Goal: Transaction & Acquisition: Purchase product/service

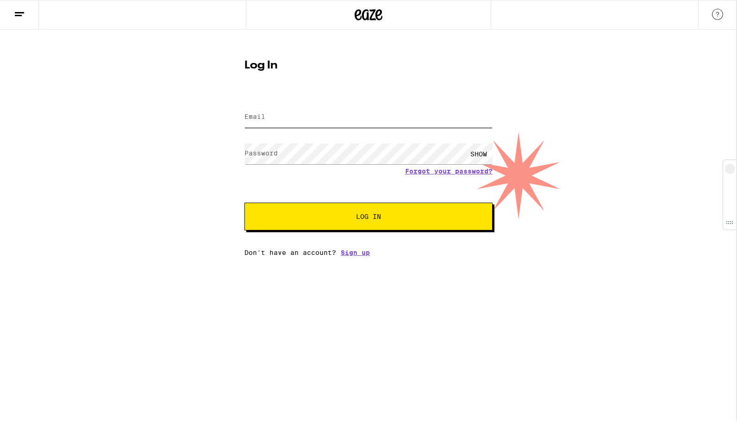
type input "[EMAIL_ADDRESS][DOMAIN_NAME]"
click at [374, 216] on span "Log In" at bounding box center [368, 217] width 25 height 6
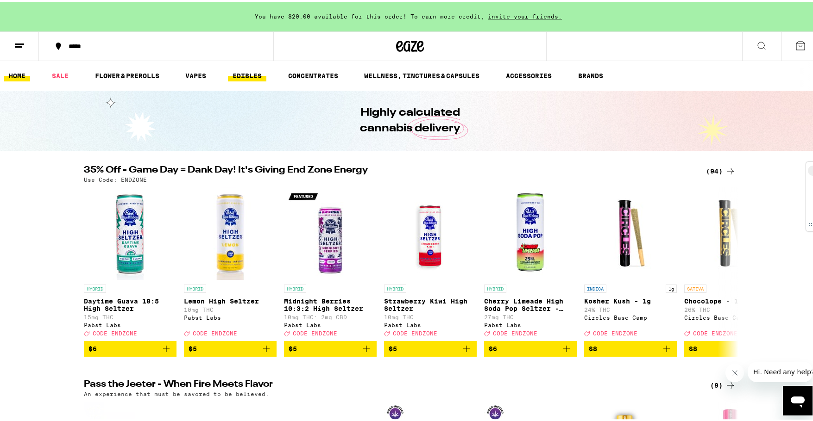
click at [239, 70] on link "EDIBLES" at bounding box center [247, 74] width 38 height 11
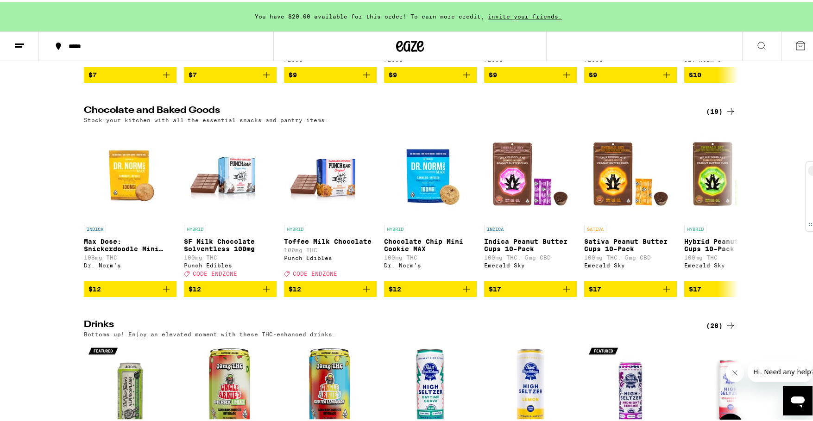
scroll to position [81, 0]
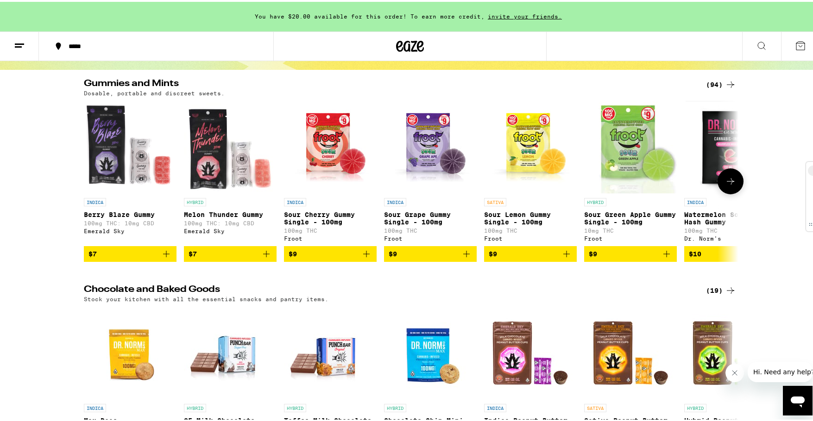
click at [730, 183] on icon at bounding box center [730, 179] width 11 height 11
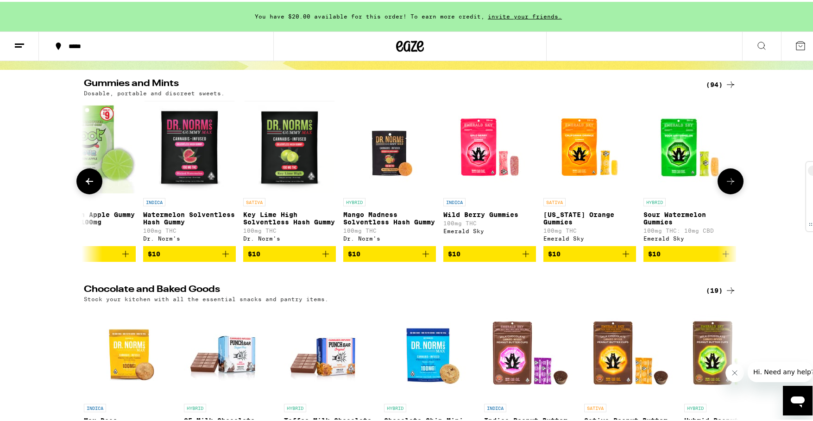
scroll to position [0, 551]
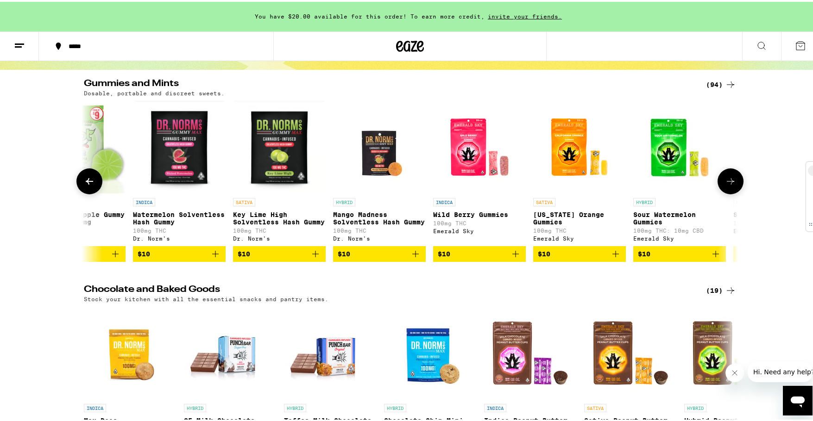
click at [730, 183] on icon at bounding box center [730, 179] width 7 height 6
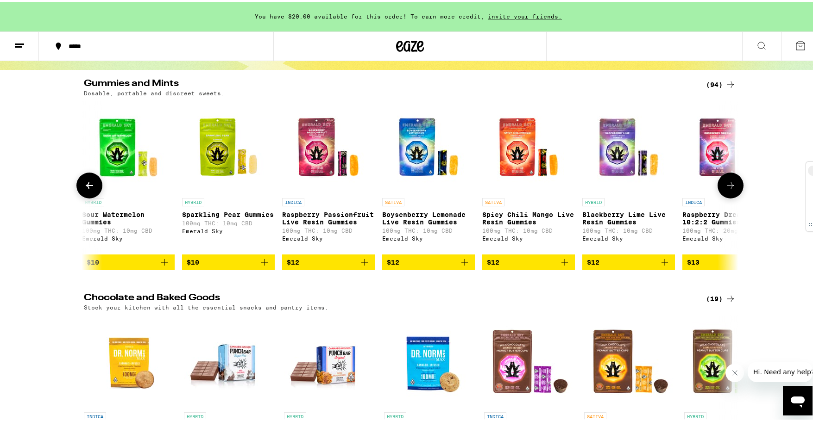
click at [730, 183] on icon at bounding box center [730, 183] width 11 height 11
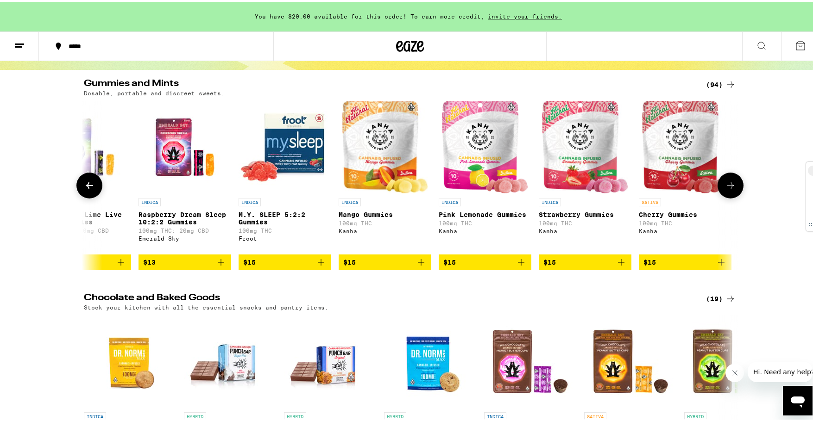
scroll to position [0, 1654]
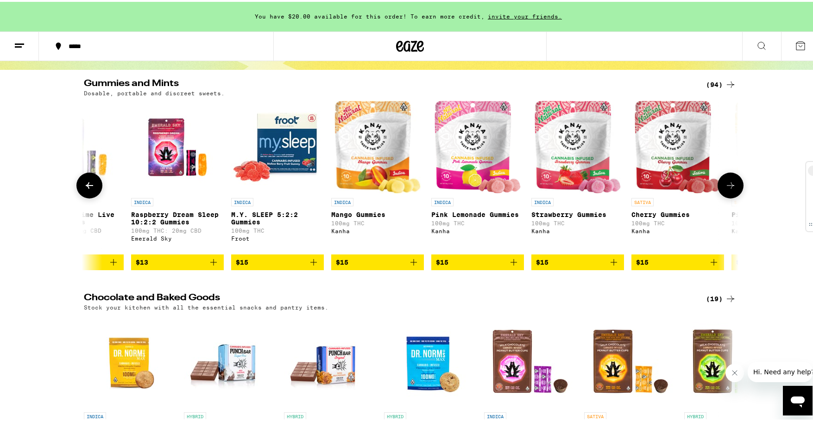
click at [730, 189] on icon at bounding box center [730, 183] width 11 height 11
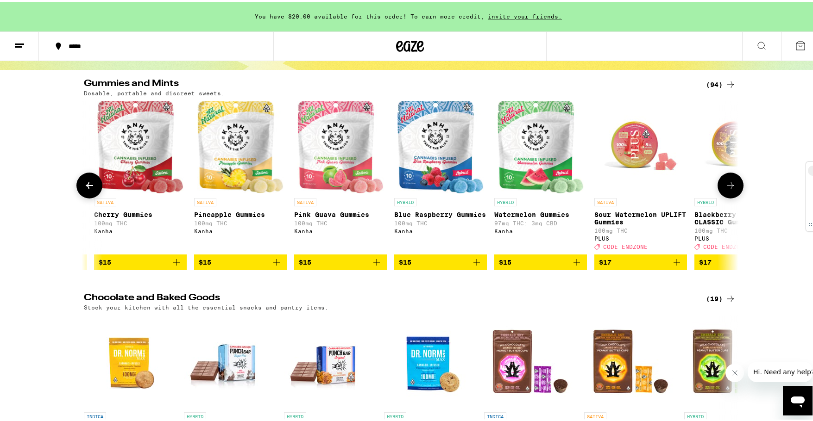
scroll to position [0, 2205]
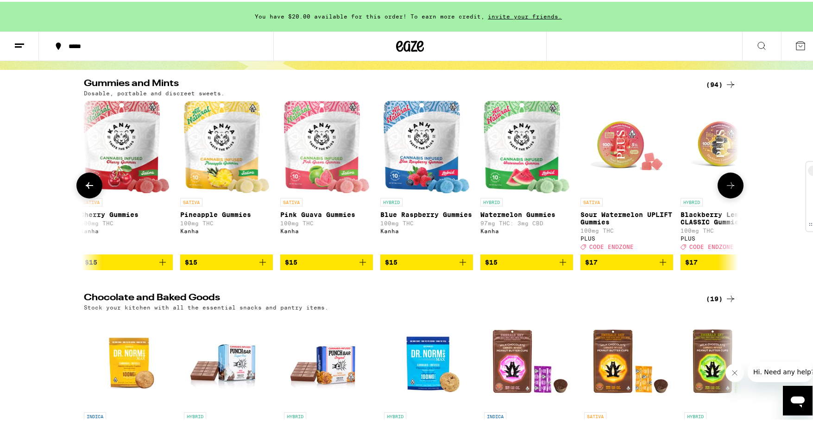
click at [729, 187] on icon at bounding box center [730, 184] width 7 height 6
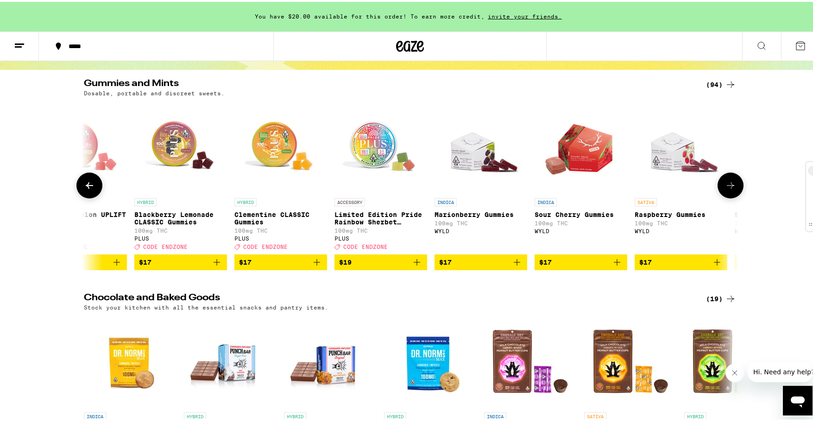
scroll to position [0, 2756]
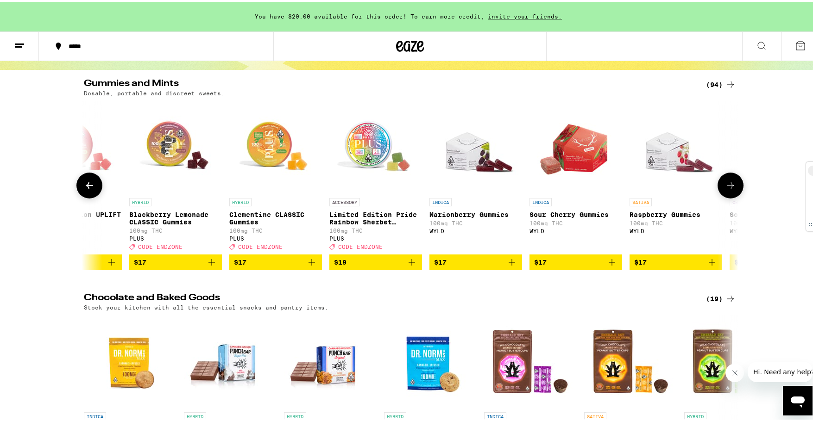
click at [730, 189] on icon at bounding box center [730, 183] width 11 height 11
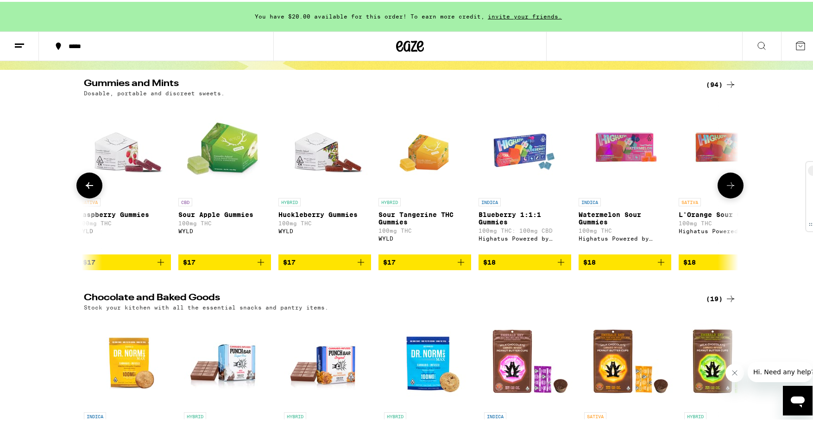
click at [730, 189] on icon at bounding box center [730, 183] width 11 height 11
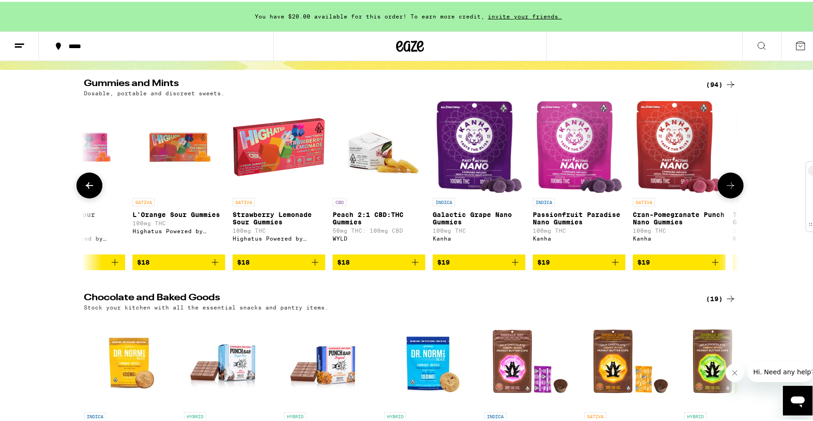
scroll to position [0, 3858]
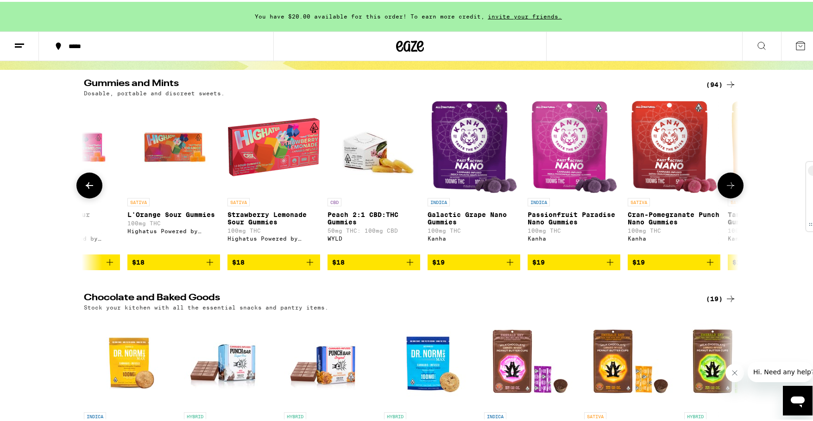
click at [730, 189] on icon at bounding box center [730, 183] width 11 height 11
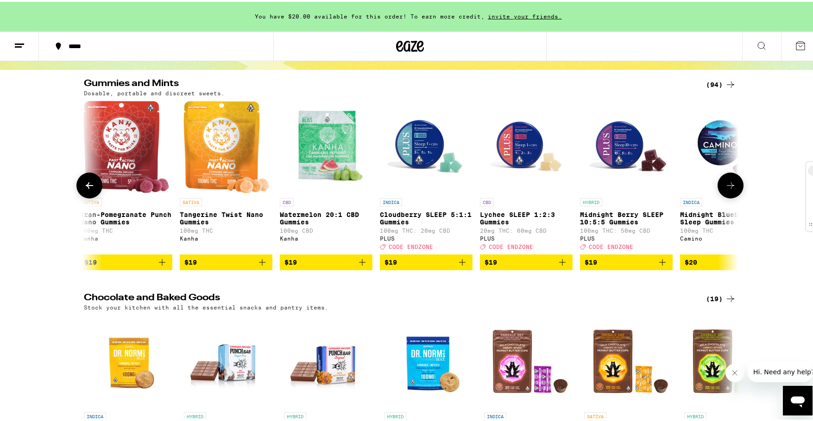
scroll to position [0, 4409]
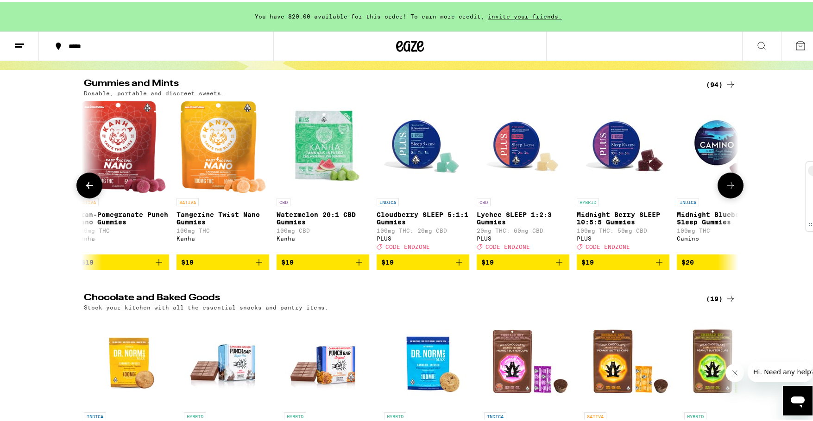
click at [730, 189] on icon at bounding box center [730, 183] width 11 height 11
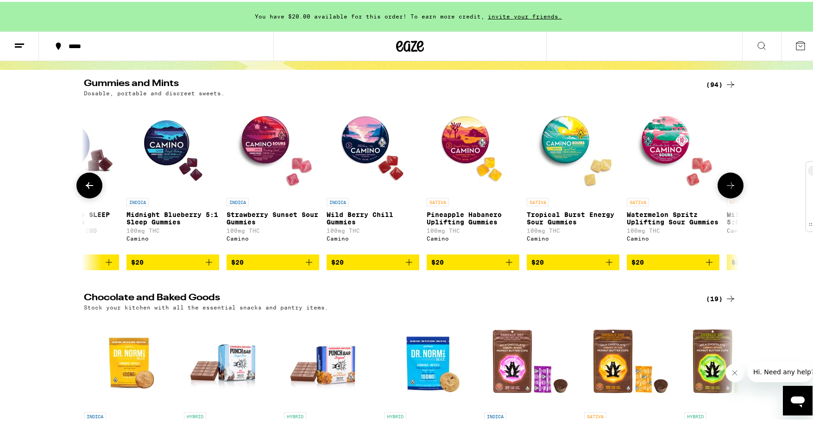
scroll to position [0, 4961]
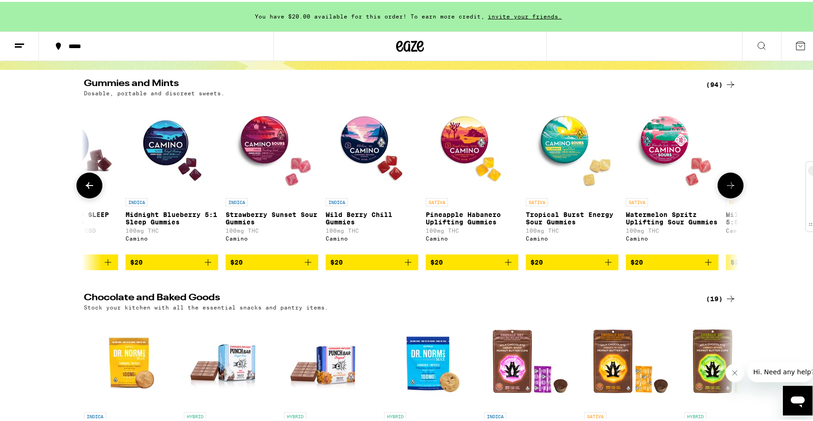
click at [730, 189] on icon at bounding box center [730, 183] width 11 height 11
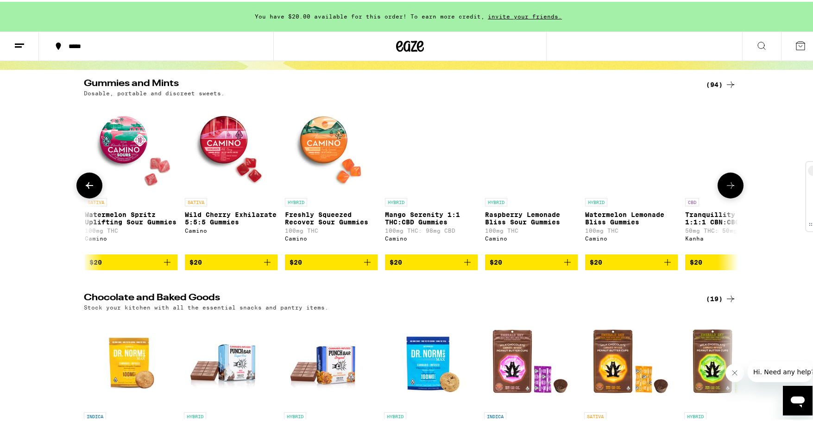
scroll to position [0, 5512]
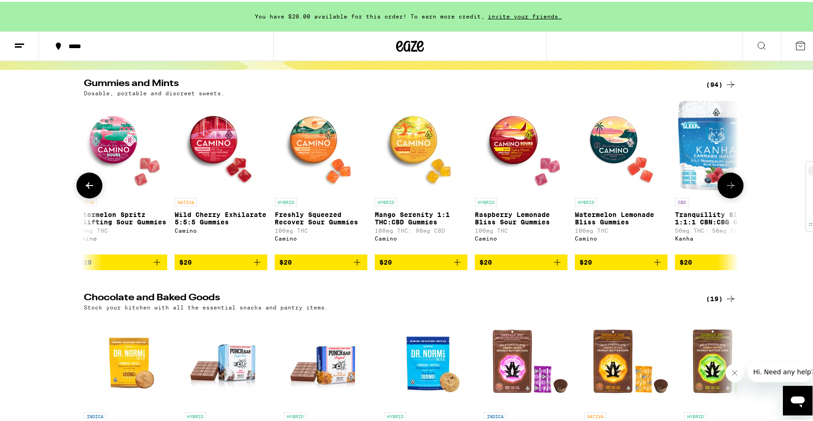
click at [654, 264] on icon "Add to bag" at bounding box center [657, 261] width 6 height 6
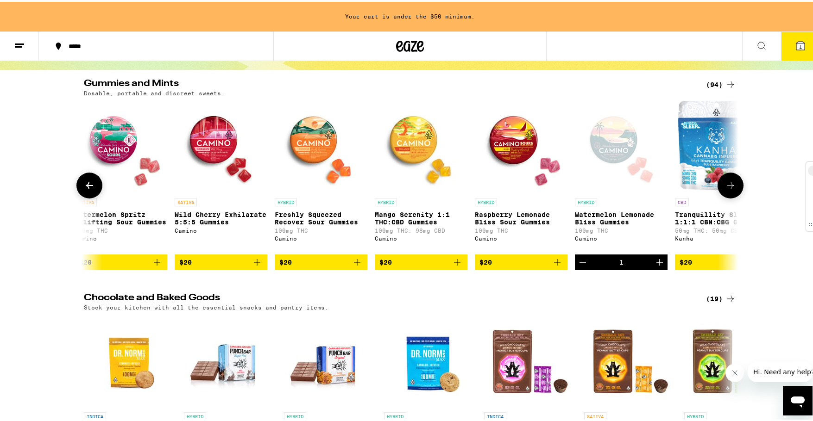
click at [86, 186] on icon at bounding box center [89, 183] width 11 height 11
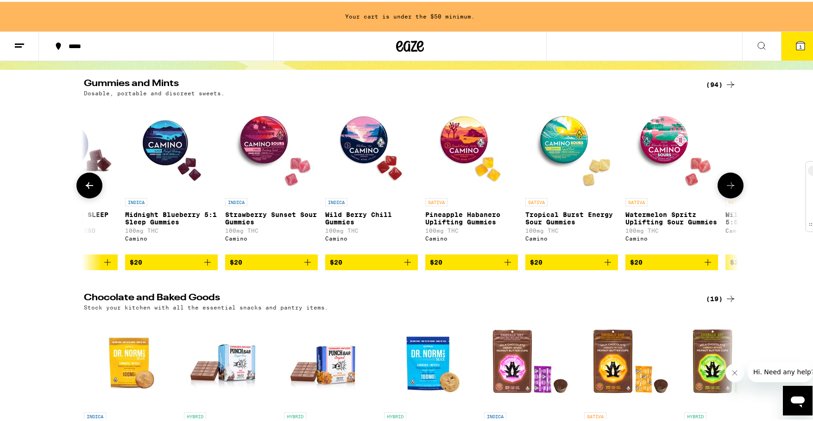
scroll to position [0, 4961]
click at [703, 266] on icon "Add to bag" at bounding box center [708, 260] width 11 height 11
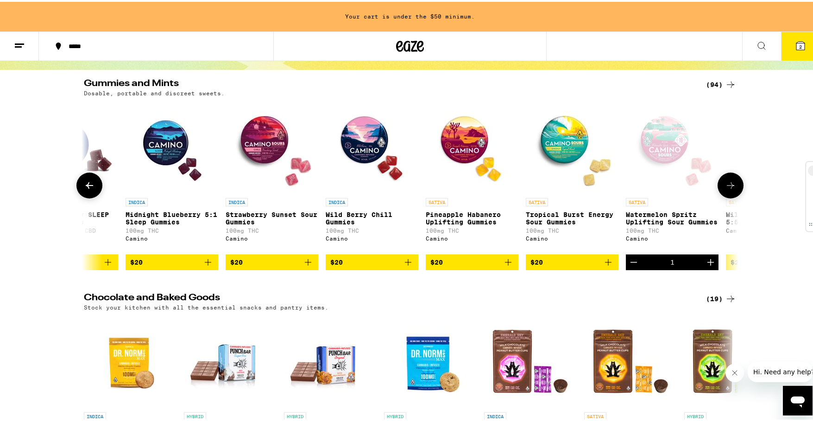
click at [205, 264] on icon "Add to bag" at bounding box center [208, 261] width 6 height 6
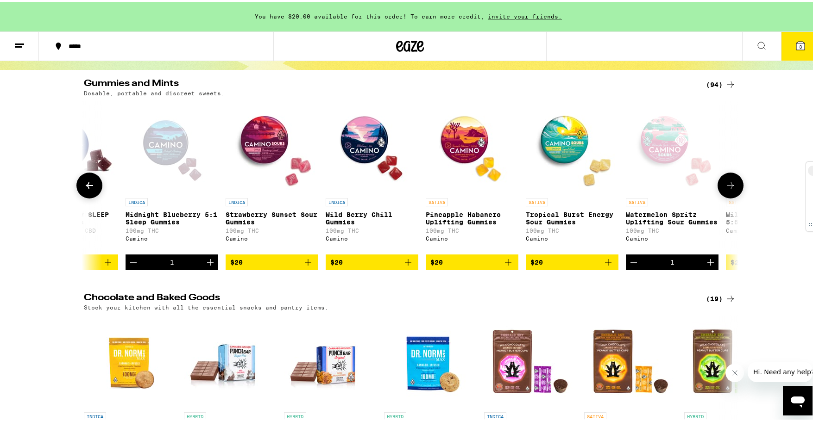
click at [729, 186] on icon at bounding box center [730, 183] width 11 height 11
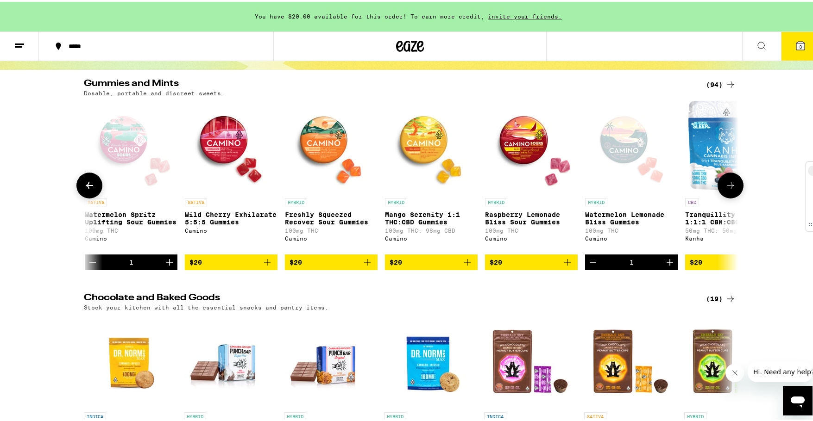
scroll to position [0, 5512]
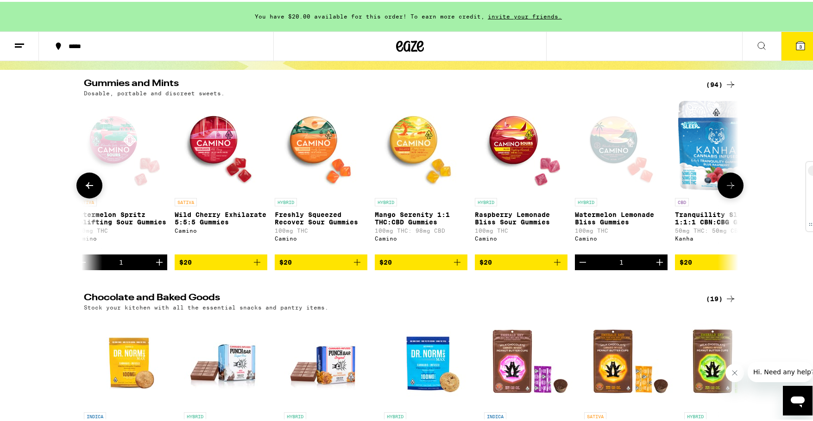
click at [729, 186] on icon at bounding box center [730, 183] width 11 height 11
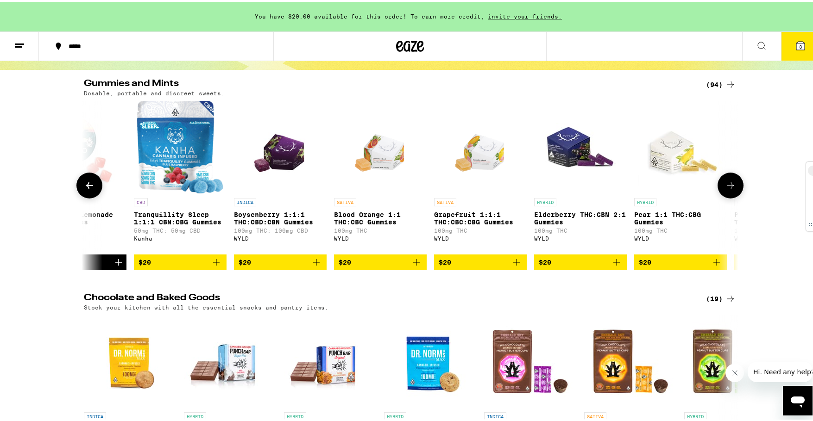
scroll to position [0, 6063]
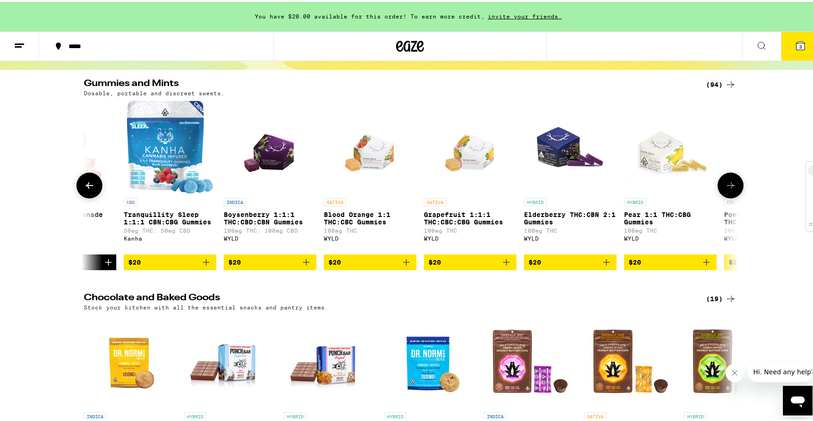
click at [86, 187] on icon at bounding box center [89, 184] width 7 height 6
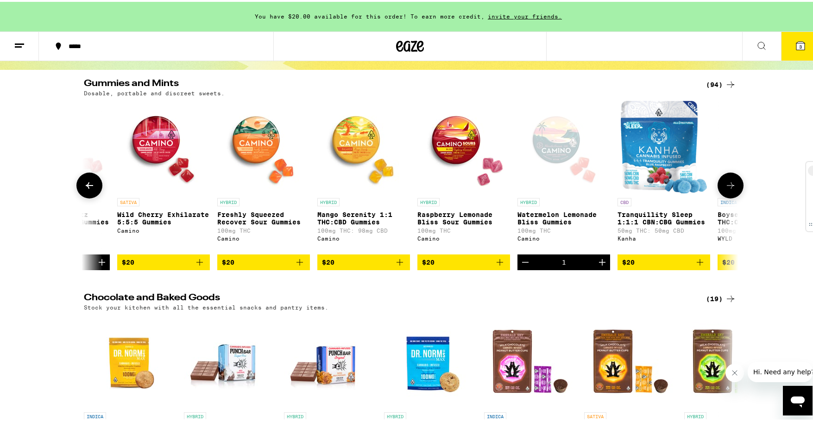
click at [84, 189] on icon at bounding box center [89, 183] width 11 height 11
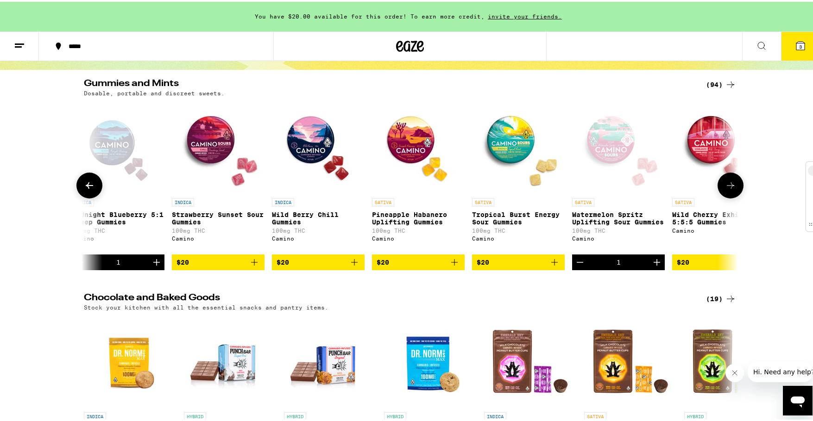
click at [84, 189] on icon at bounding box center [89, 183] width 11 height 11
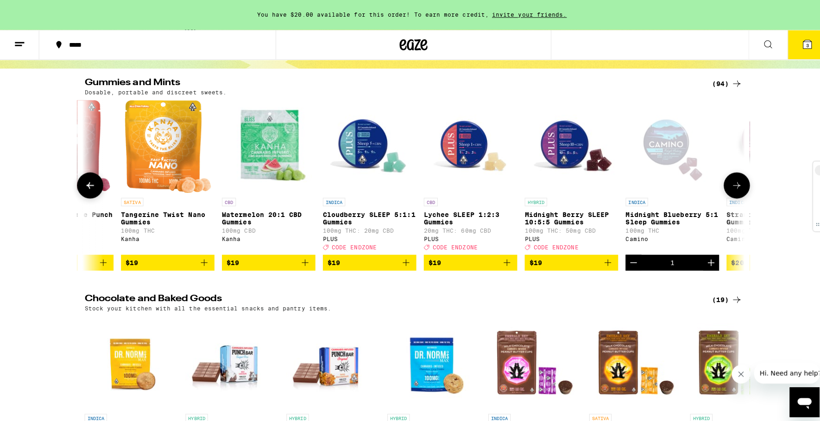
scroll to position [0, 4459]
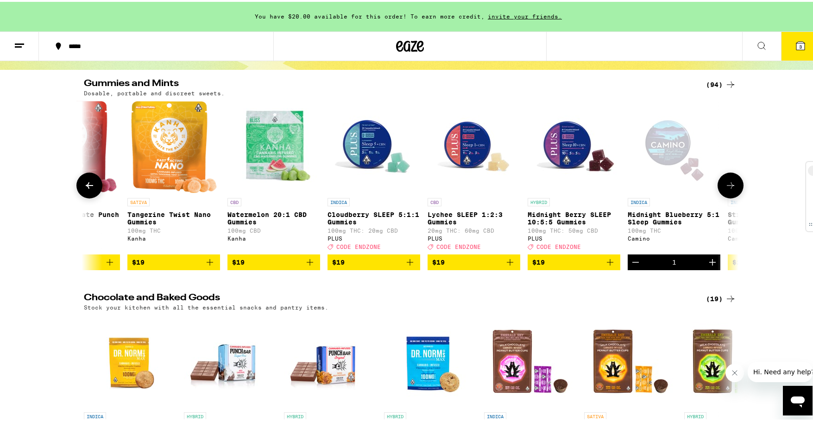
click at [604, 266] on icon "Add to bag" at bounding box center [609, 260] width 11 height 11
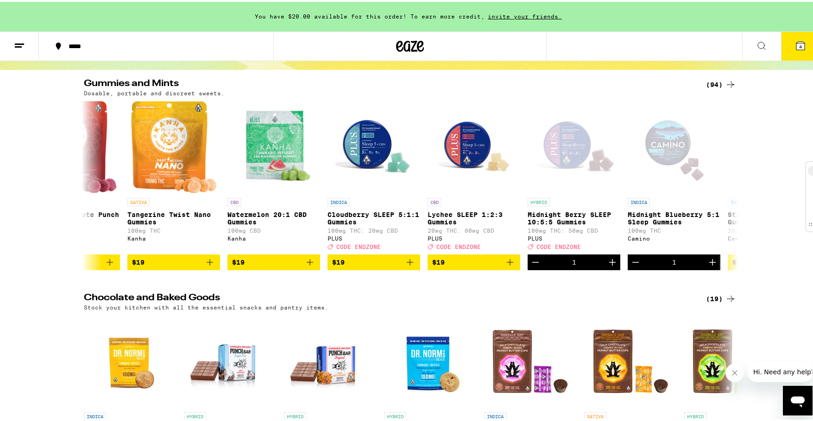
click at [737, 44] on icon at bounding box center [800, 43] width 11 height 11
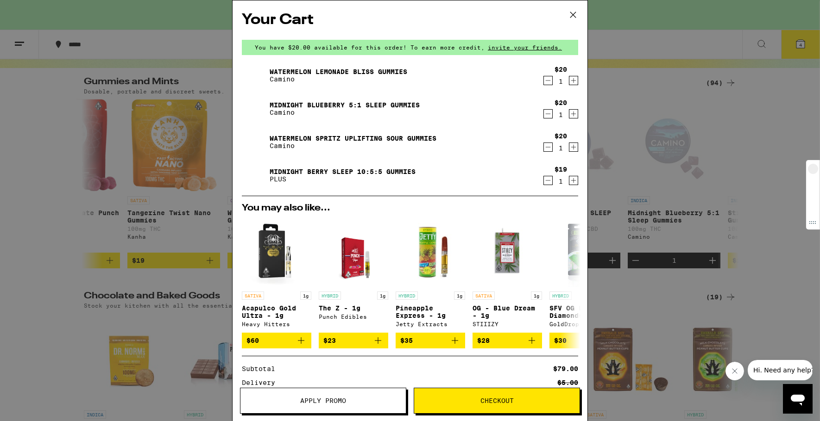
click at [572, 15] on icon at bounding box center [573, 15] width 14 height 14
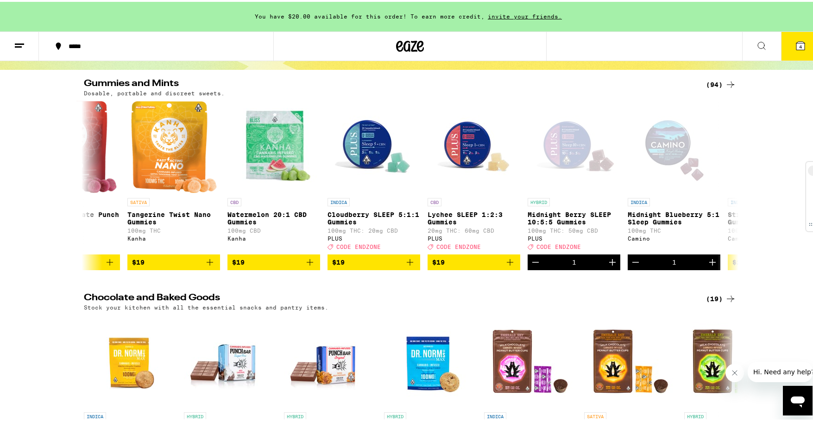
click at [737, 44] on icon at bounding box center [800, 44] width 8 height 8
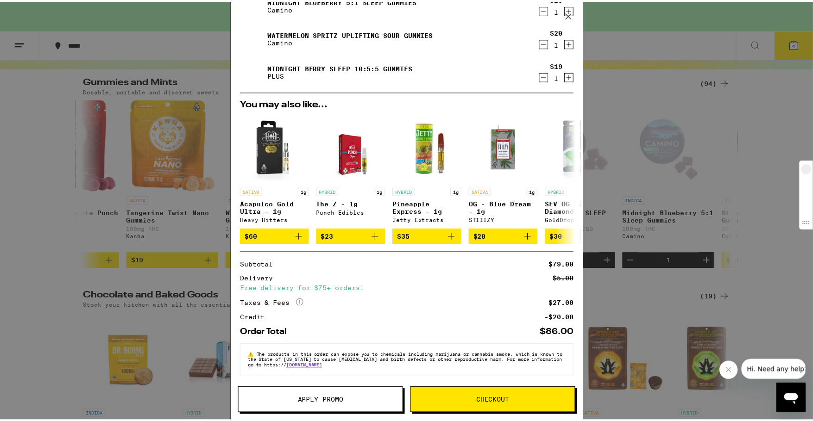
scroll to position [110, 0]
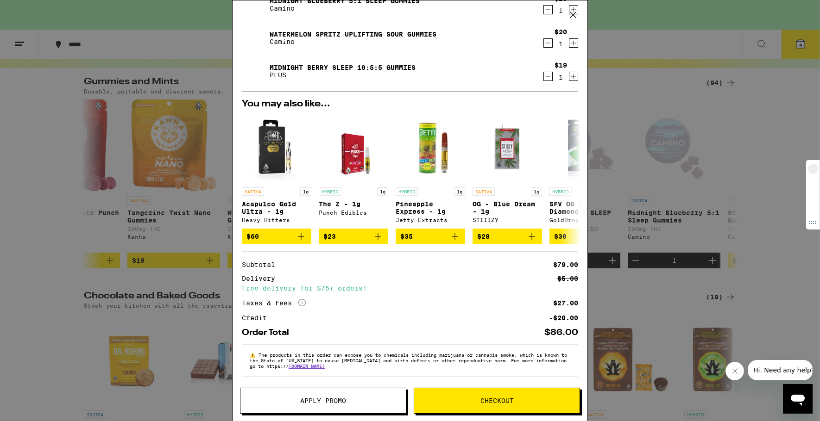
click at [319, 401] on span "Apply Promo" at bounding box center [323, 401] width 46 height 6
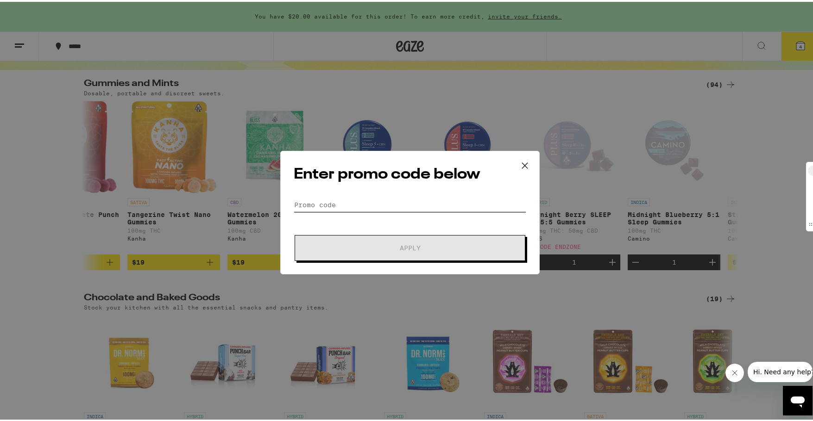
click at [389, 199] on input "Promo Code" at bounding box center [410, 203] width 233 height 14
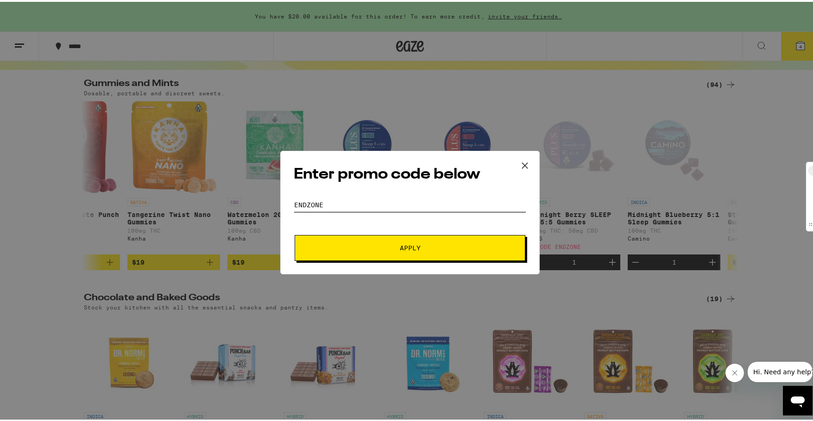
type input "endzone"
click at [374, 241] on button "Apply" at bounding box center [410, 246] width 231 height 26
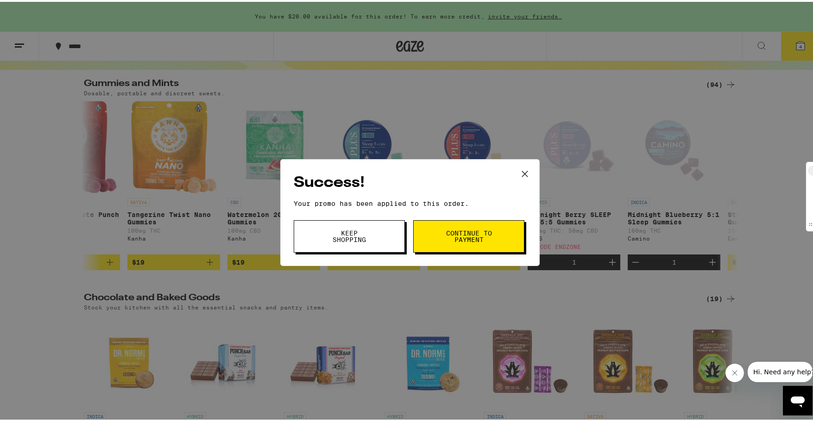
click at [478, 232] on span "Continue to payment" at bounding box center [468, 234] width 47 height 13
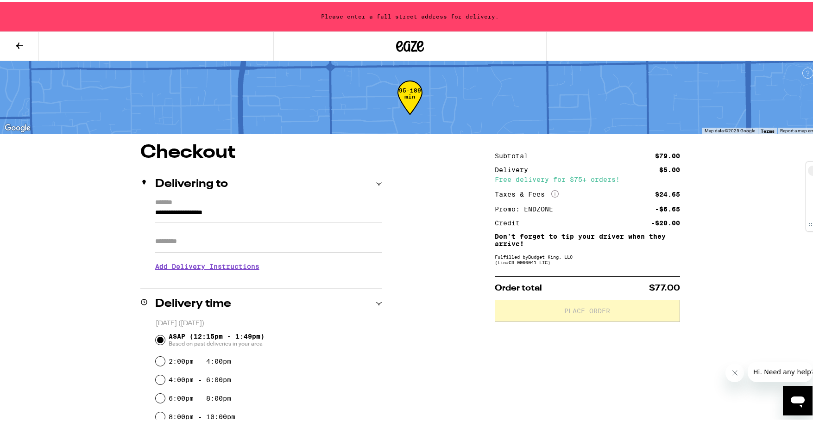
drag, startPoint x: 257, startPoint y: 206, endPoint x: 56, endPoint y: 197, distance: 200.8
click at [56, 197] on div "**********" at bounding box center [410, 358] width 820 height 717
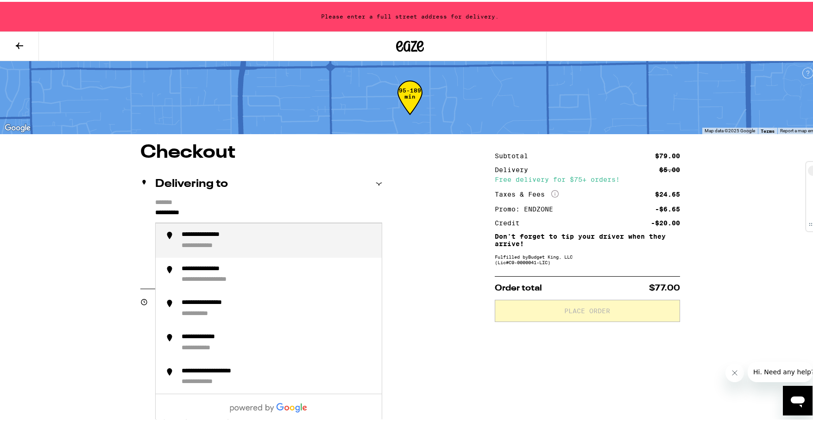
click at [217, 238] on div "**********" at bounding box center [215, 233] width 67 height 8
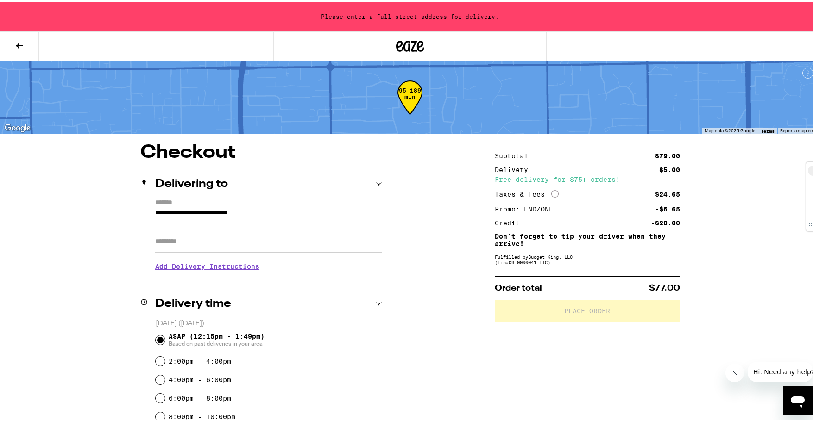
type input "**********"
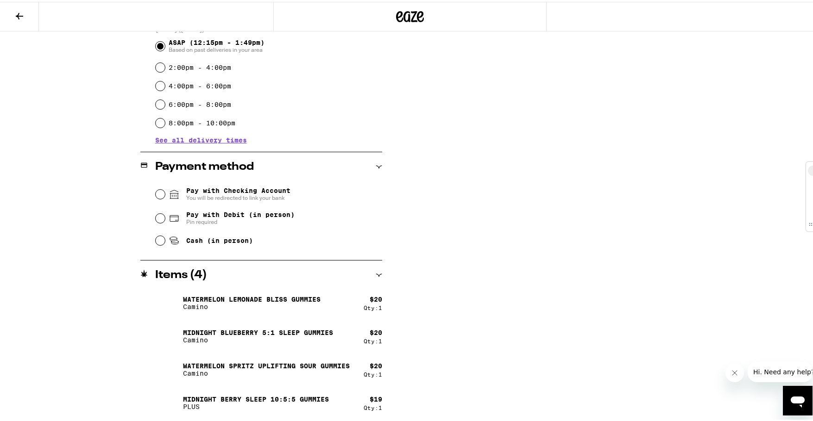
scroll to position [265, 0]
click at [156, 243] on input "Cash (in person)" at bounding box center [160, 237] width 9 height 9
radio input "true"
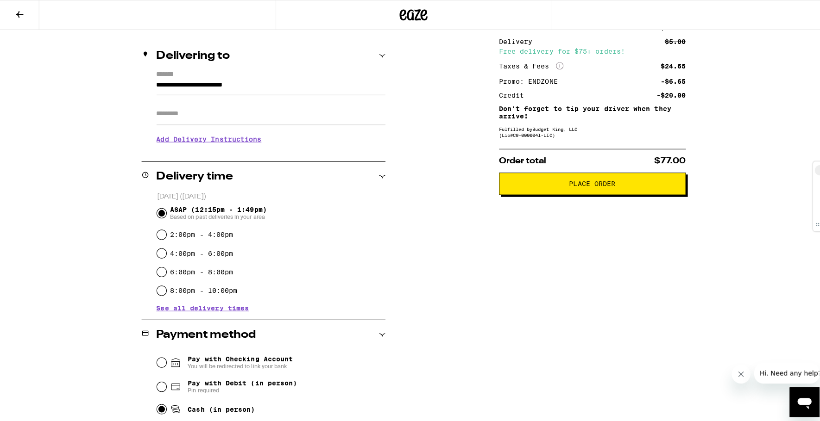
scroll to position [0, 0]
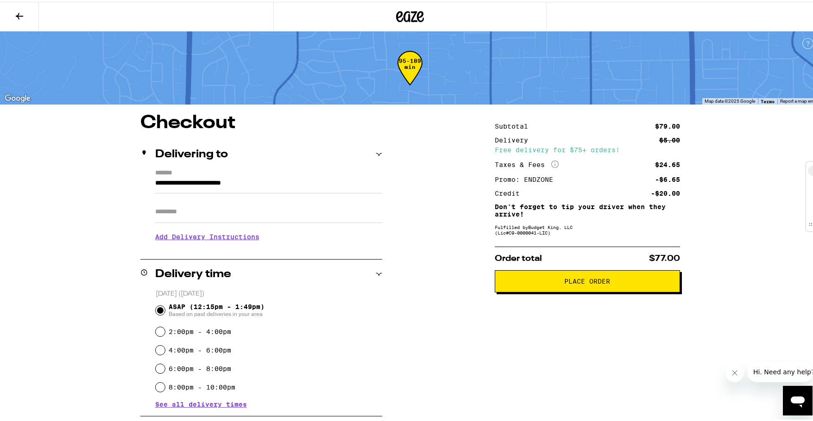
click at [19, 18] on icon at bounding box center [19, 14] width 11 height 11
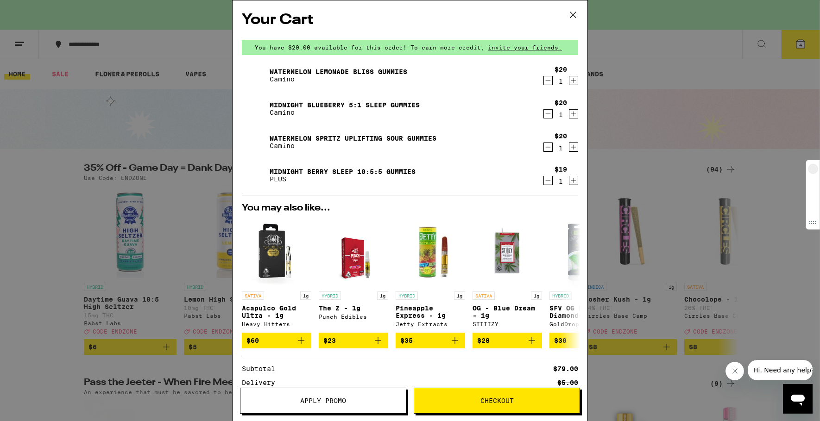
click at [560, 145] on div "1" at bounding box center [560, 148] width 13 height 7
click at [569, 145] on icon "Increment" at bounding box center [573, 147] width 8 height 11
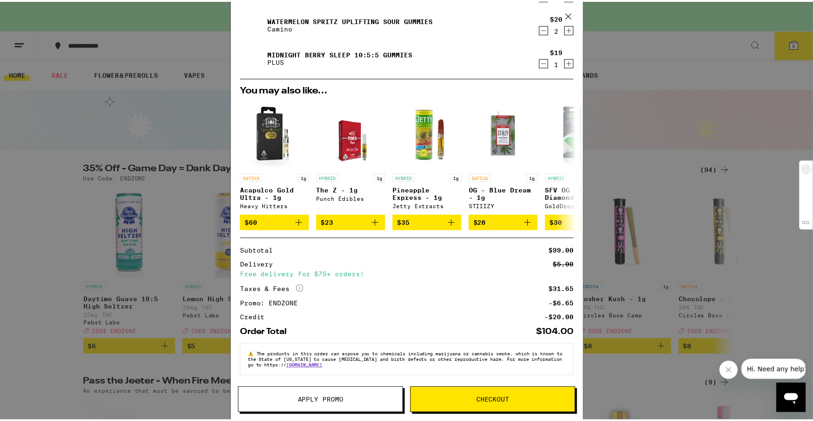
scroll to position [124, 0]
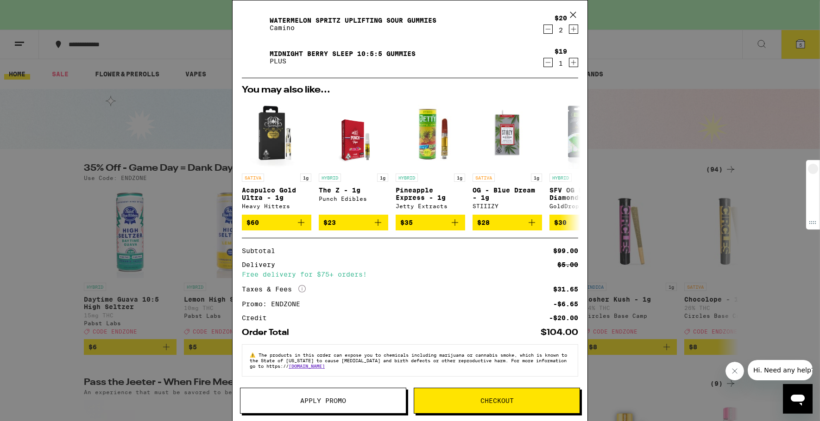
click at [506, 404] on span "Checkout" at bounding box center [496, 401] width 33 height 6
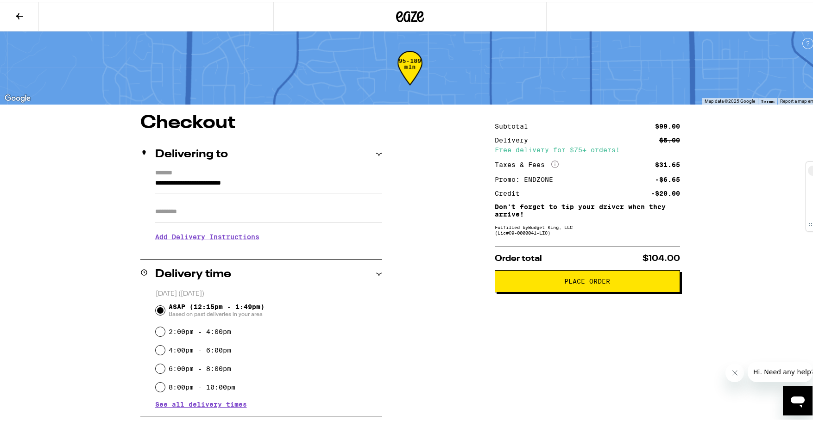
click at [613, 283] on span "Place Order" at bounding box center [588, 280] width 170 height 6
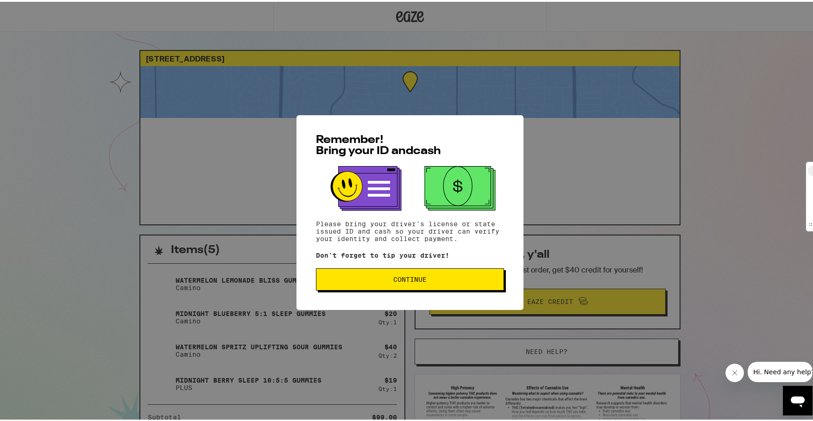
click at [457, 273] on button "Continue" at bounding box center [410, 278] width 188 height 22
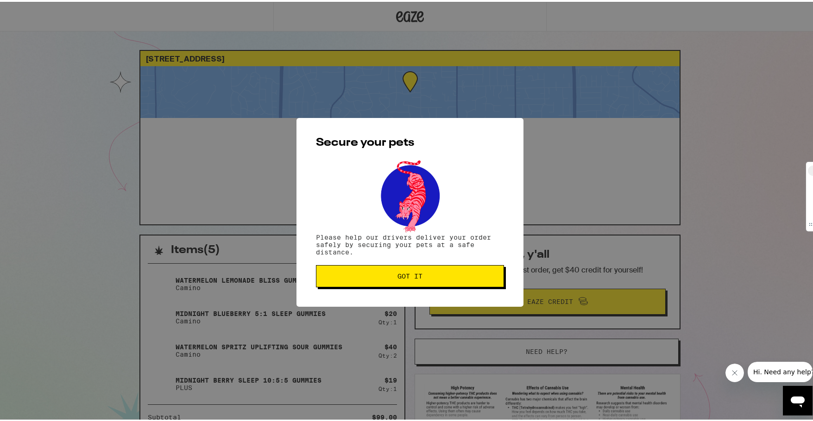
click at [453, 267] on button "Got it" at bounding box center [410, 275] width 188 height 22
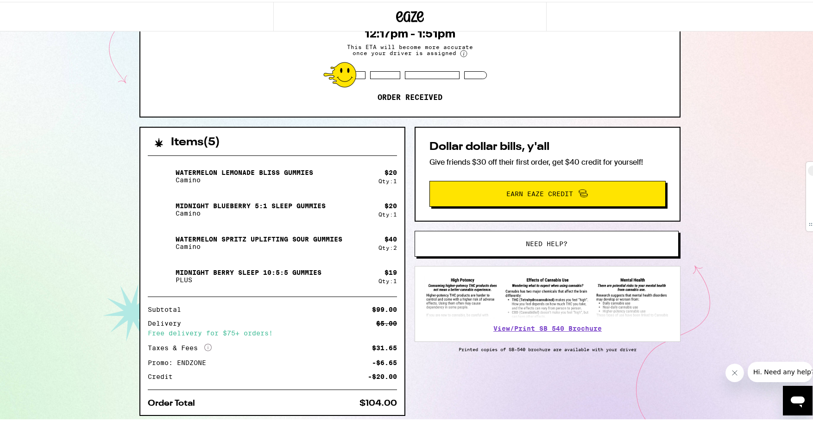
scroll to position [92, 0]
